Goal: Task Accomplishment & Management: Use online tool/utility

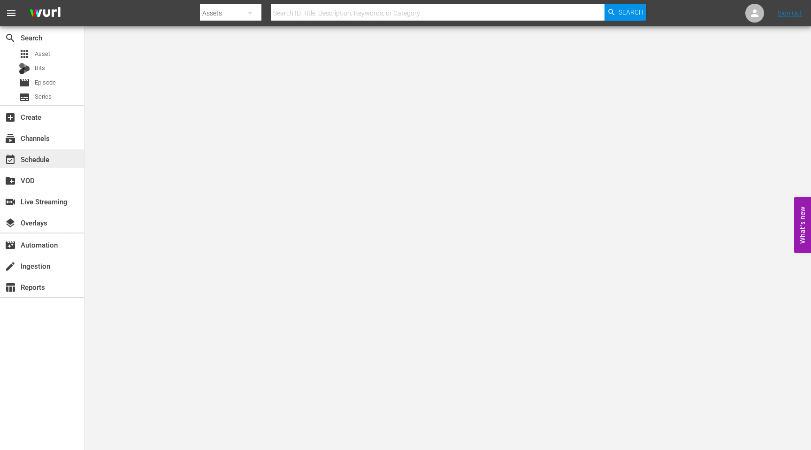
click at [52, 165] on div "event_available Schedule" at bounding box center [42, 158] width 84 height 19
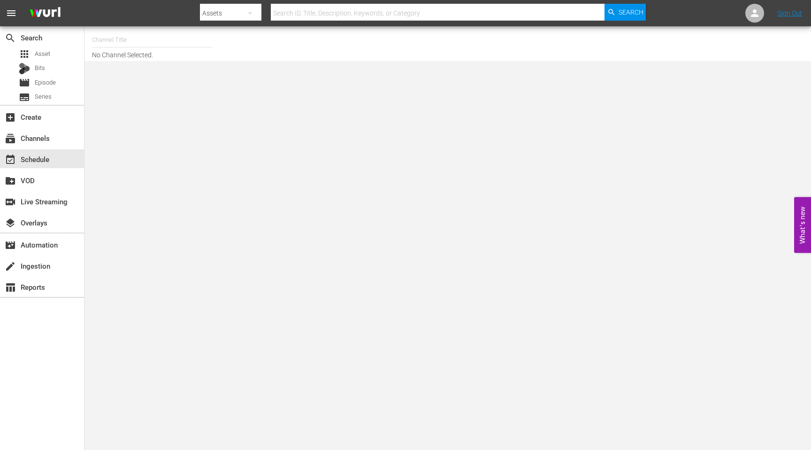
click at [144, 36] on input "text" at bounding box center [152, 40] width 120 height 23
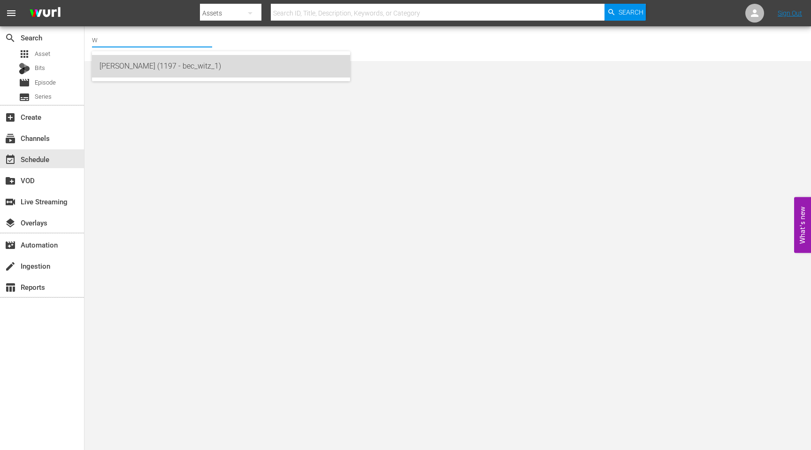
click at [139, 73] on div "[PERSON_NAME] (1197 - bec_witz_1)" at bounding box center [221, 66] width 243 height 23
type input "[PERSON_NAME] (1197 - bec_witz_1)"
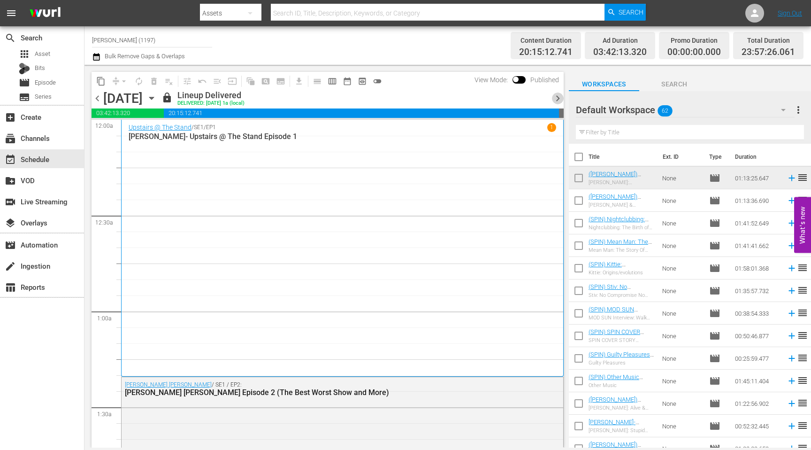
click at [560, 97] on span "chevron_right" at bounding box center [558, 98] width 12 height 12
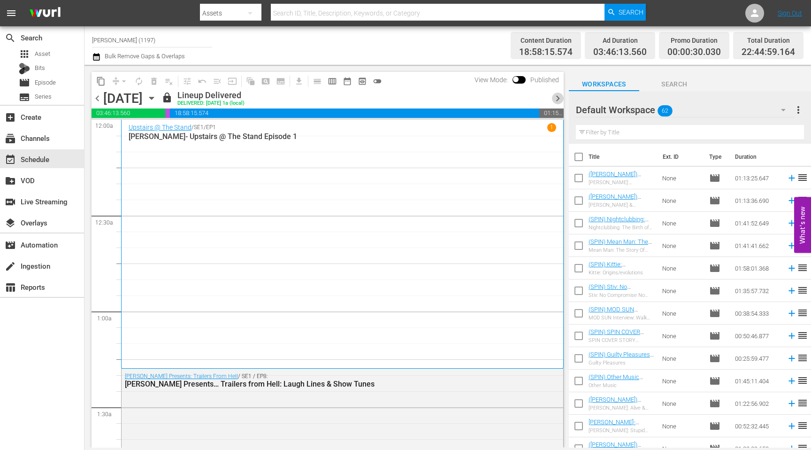
click at [560, 97] on span "chevron_right" at bounding box center [558, 98] width 12 height 12
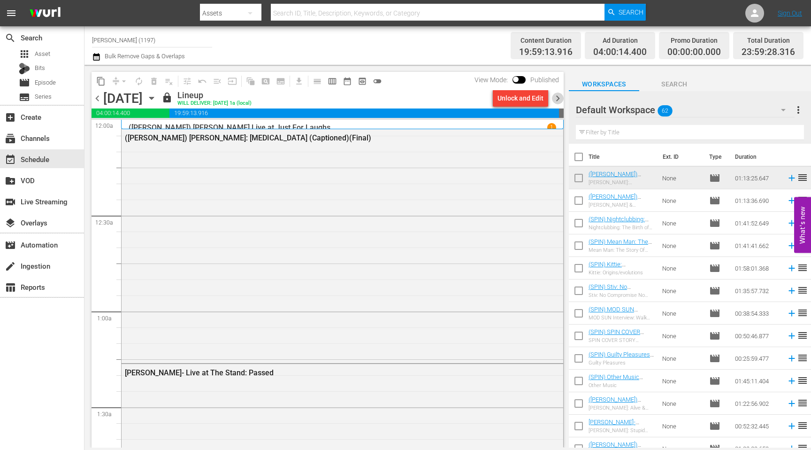
click at [560, 97] on span "chevron_right" at bounding box center [558, 98] width 12 height 12
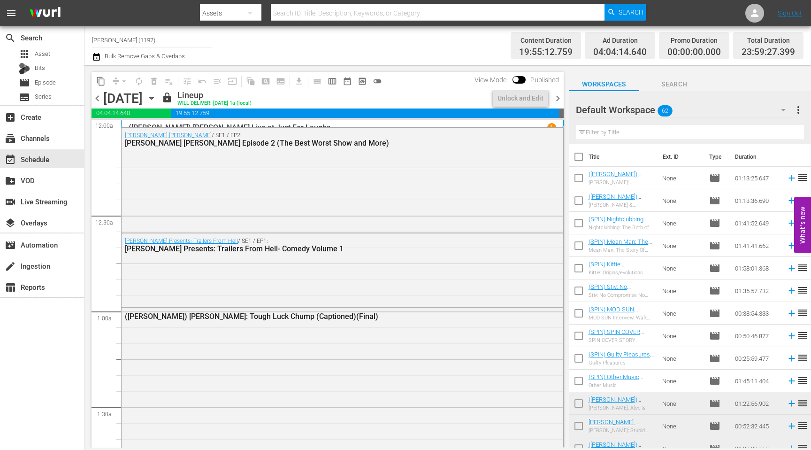
click at [560, 97] on span "chevron_right" at bounding box center [558, 98] width 12 height 12
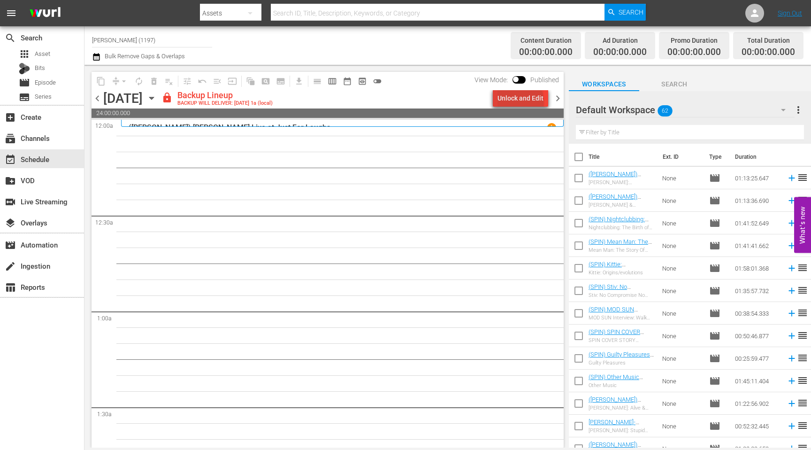
click at [522, 103] on div "Unlock and Edit" at bounding box center [521, 98] width 46 height 17
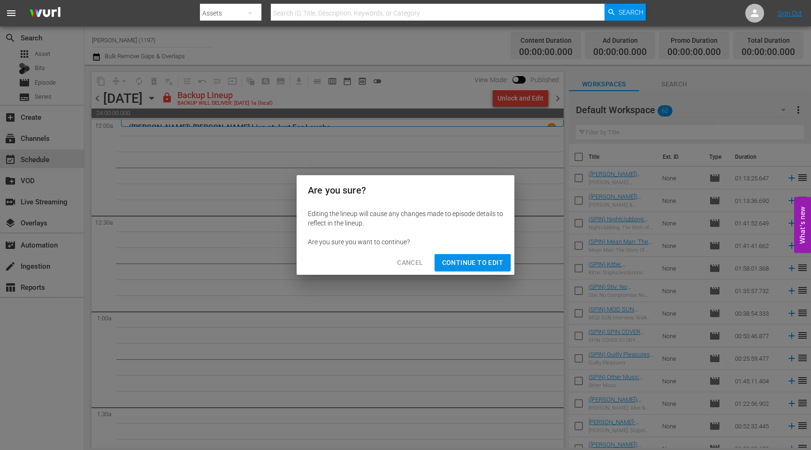
click at [479, 261] on span "Continue to Edit" at bounding box center [472, 263] width 61 height 12
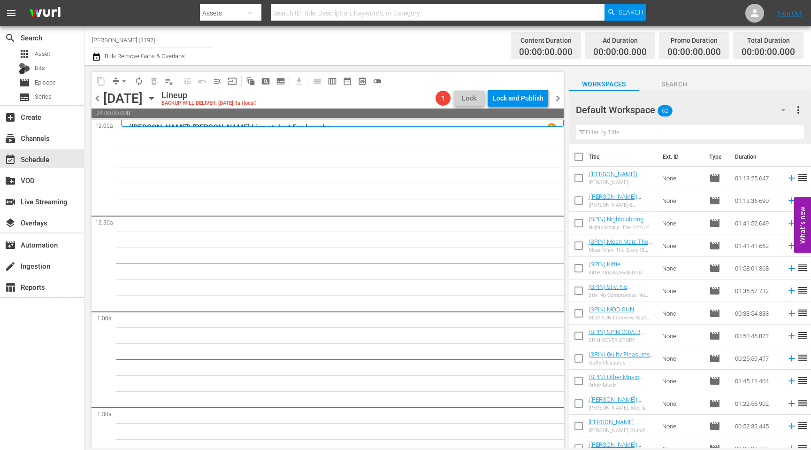
click at [561, 100] on span "chevron_right" at bounding box center [558, 98] width 12 height 12
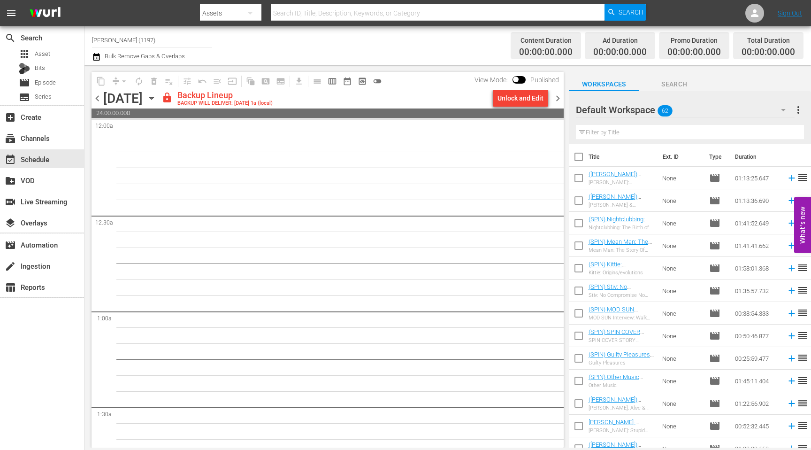
click at [538, 100] on div "Unlock and Edit" at bounding box center [521, 98] width 46 height 17
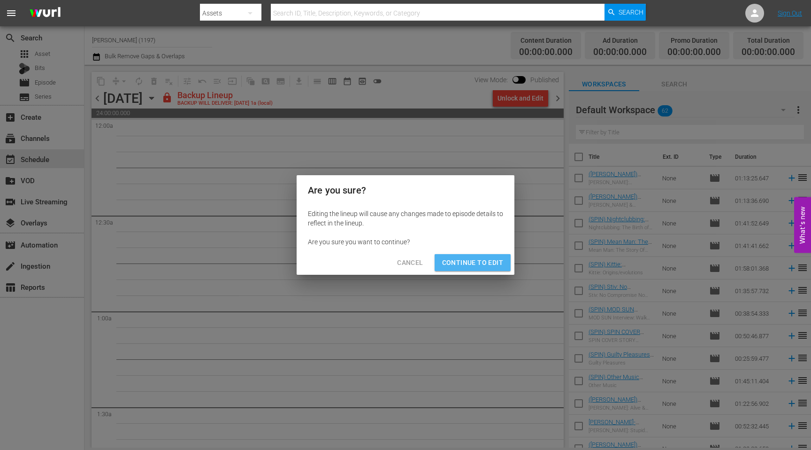
drag, startPoint x: 476, startPoint y: 264, endPoint x: 513, endPoint y: 197, distance: 76.5
click at [476, 263] on span "Continue to Edit" at bounding box center [472, 263] width 61 height 12
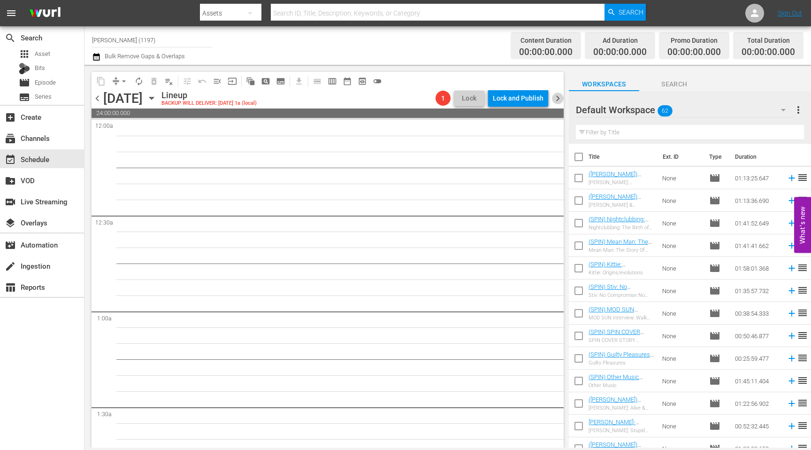
click at [555, 101] on span "chevron_right" at bounding box center [558, 98] width 12 height 12
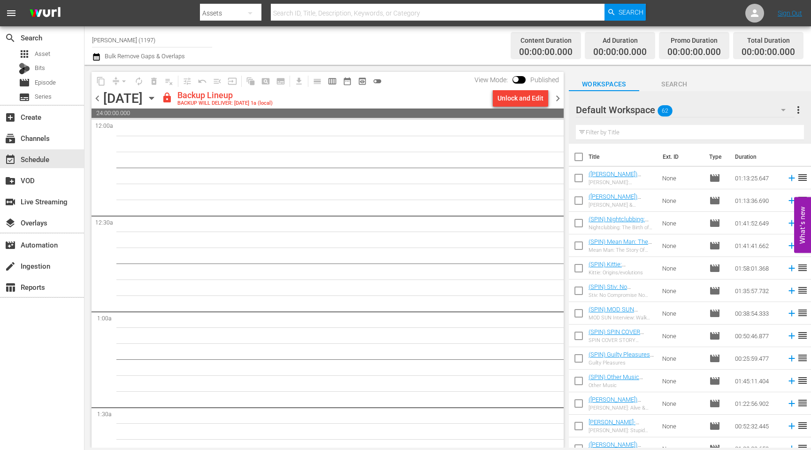
click at [529, 97] on div "Unlock and Edit" at bounding box center [521, 98] width 46 height 17
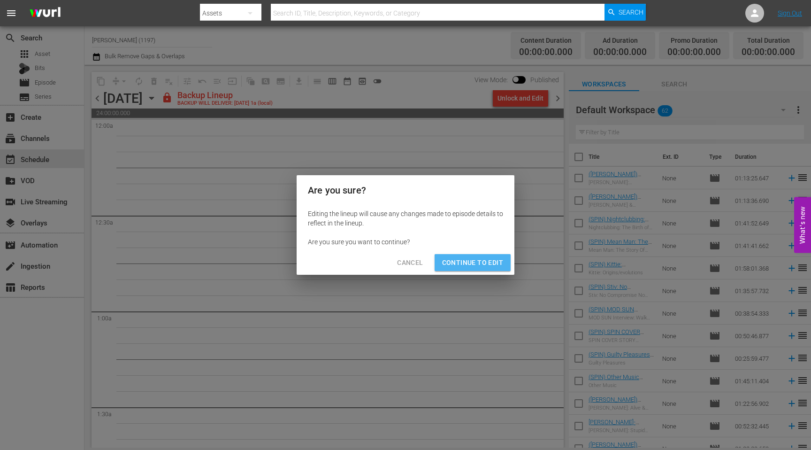
click at [485, 266] on span "Continue to Edit" at bounding box center [472, 263] width 61 height 12
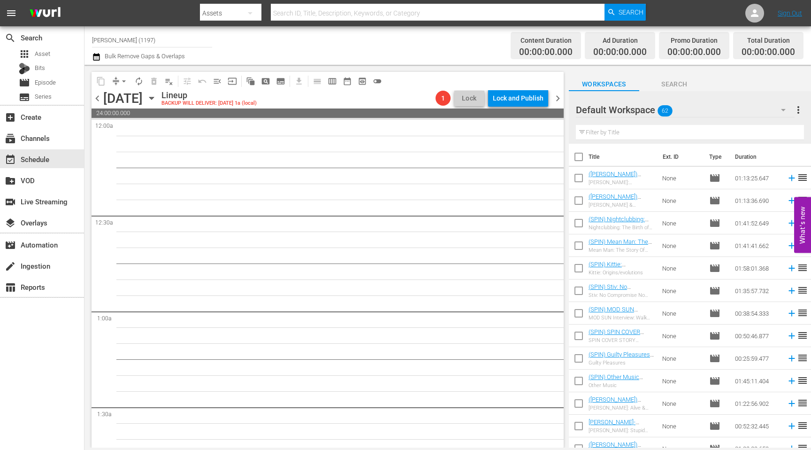
click at [560, 97] on span "chevron_right" at bounding box center [558, 98] width 12 height 12
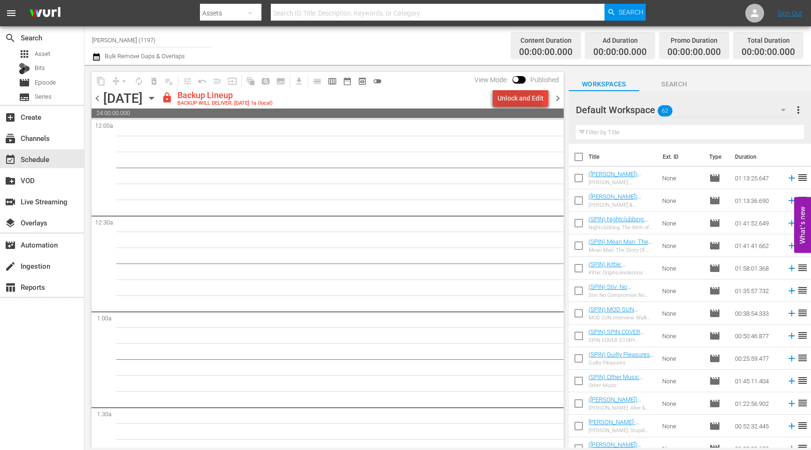
click at [521, 101] on div "Unlock and Edit" at bounding box center [521, 98] width 46 height 17
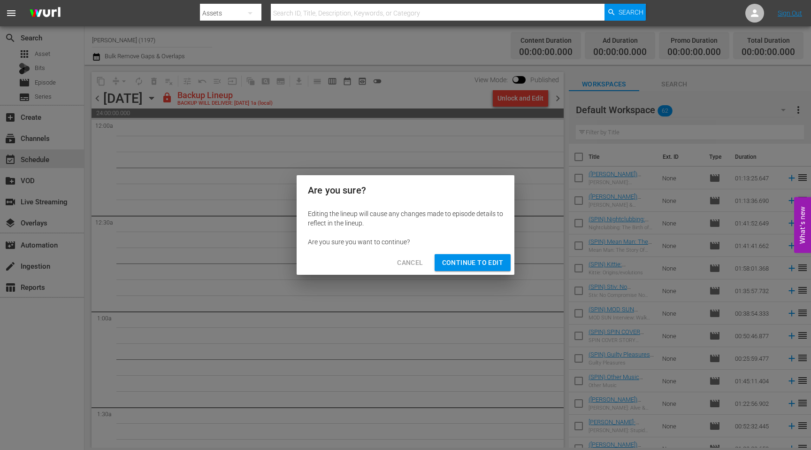
drag, startPoint x: 487, startPoint y: 265, endPoint x: 478, endPoint y: 266, distance: 9.0
click at [487, 265] on span "Continue to Edit" at bounding box center [472, 263] width 61 height 12
